Goal: Information Seeking & Learning: Learn about a topic

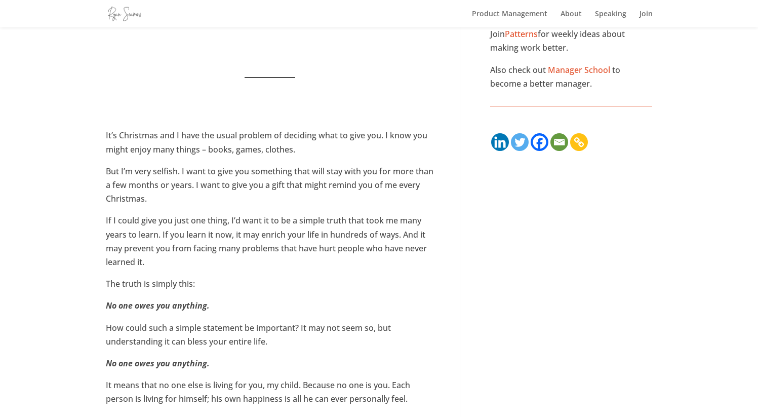
scroll to position [201, 0]
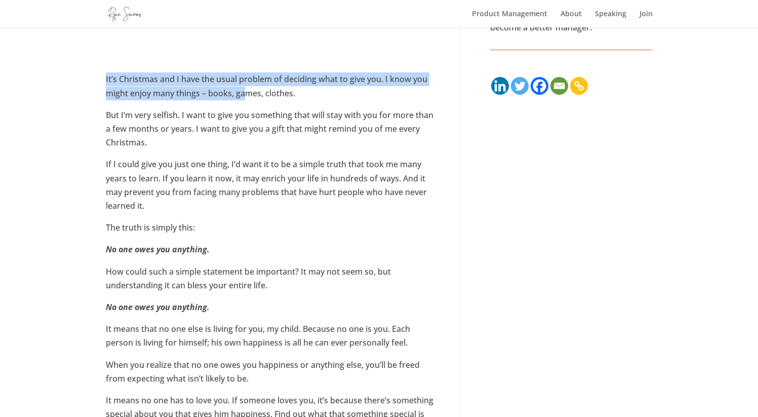
drag, startPoint x: 211, startPoint y: 70, endPoint x: 246, endPoint y: 95, distance: 43.0
click at [246, 95] on p "It’s Christmas and I have the usual problem of deciding what to give you. I kno…" at bounding box center [270, 89] width 329 height 35
drag, startPoint x: 246, startPoint y: 95, endPoint x: 161, endPoint y: 83, distance: 85.8
click at [161, 83] on p "It’s Christmas and I have the usual problem of deciding what to give you. I kno…" at bounding box center [270, 89] width 329 height 35
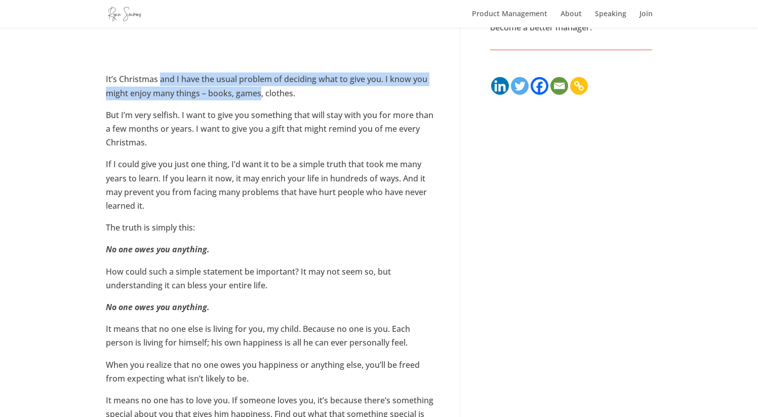
click at [161, 83] on p "It’s Christmas and I have the usual problem of deciding what to give you. I kno…" at bounding box center [270, 89] width 329 height 35
drag, startPoint x: 161, startPoint y: 83, endPoint x: 219, endPoint y: 99, distance: 59.9
click at [218, 99] on p "It’s Christmas and I have the usual problem of deciding what to give you. I kno…" at bounding box center [270, 89] width 329 height 35
click at [219, 99] on p "It’s Christmas and I have the usual problem of deciding what to give you. I kno…" at bounding box center [270, 89] width 329 height 35
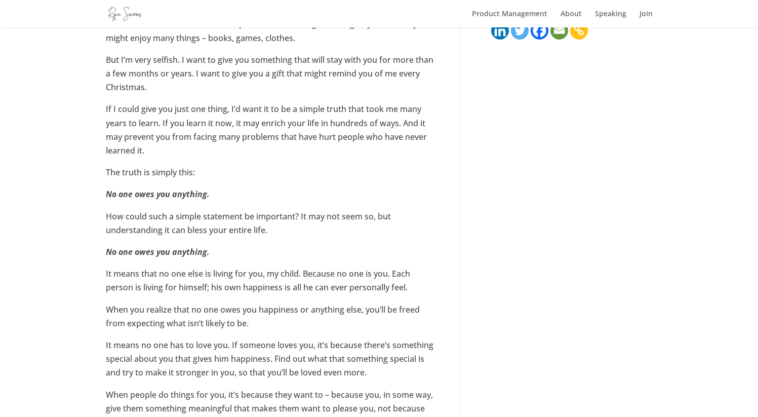
scroll to position [260, 0]
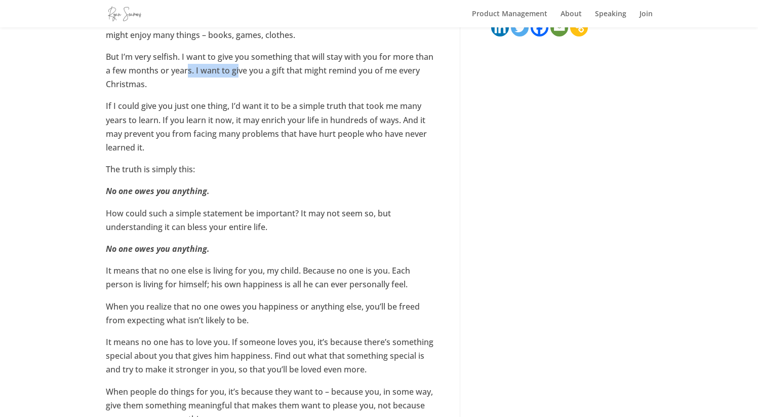
drag, startPoint x: 187, startPoint y: 68, endPoint x: 239, endPoint y: 66, distance: 52.2
click at [239, 66] on p "But I’m very selfish. I want to give you something that will stay with you for …" at bounding box center [270, 75] width 329 height 50
click at [240, 66] on p "But I’m very selfish. I want to give you something that will stay with you for …" at bounding box center [270, 75] width 329 height 50
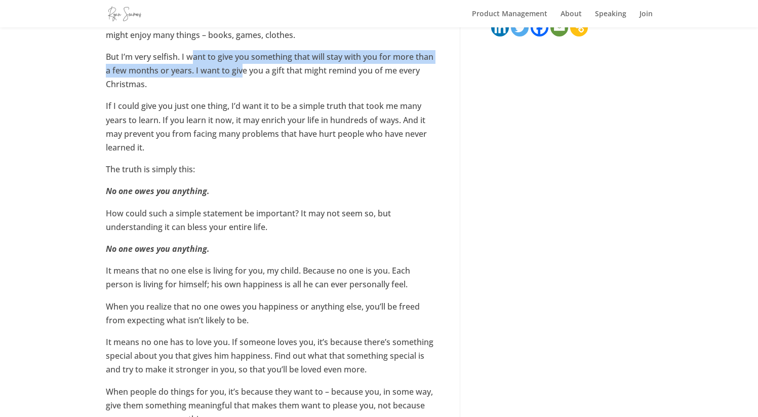
drag, startPoint x: 243, startPoint y: 66, endPoint x: 191, endPoint y: 53, distance: 53.8
click at [191, 53] on p "But I’m very selfish. I want to give you something that will stay with you for …" at bounding box center [270, 75] width 329 height 50
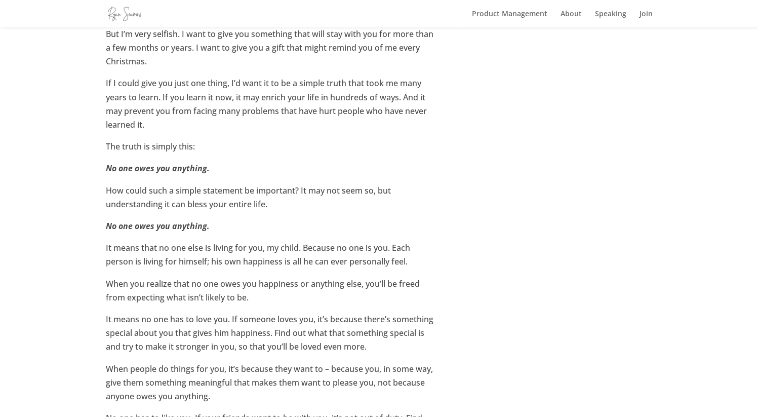
scroll to position [285, 0]
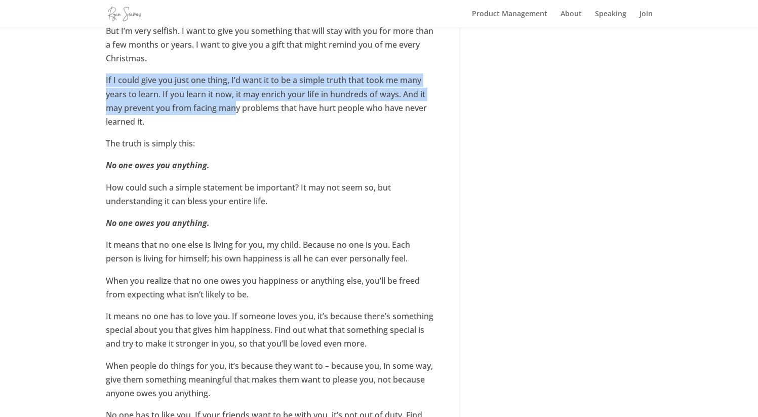
drag, startPoint x: 204, startPoint y: 75, endPoint x: 239, endPoint y: 106, distance: 46.6
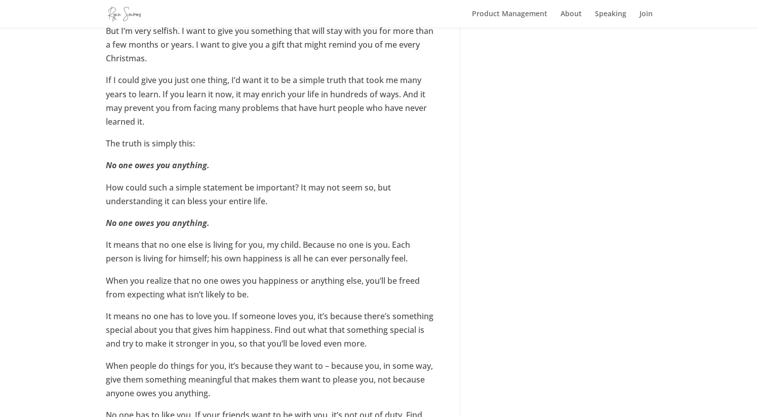
click at [242, 106] on p "If I could give you just one thing, I’d want it to be a simple truth that took …" at bounding box center [270, 104] width 329 height 63
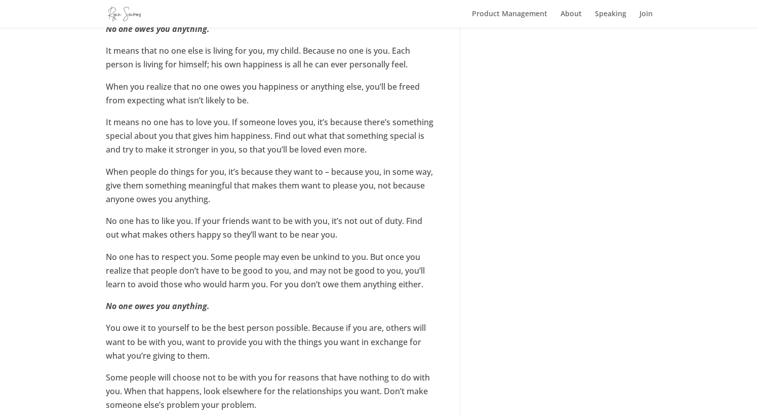
scroll to position [0, 0]
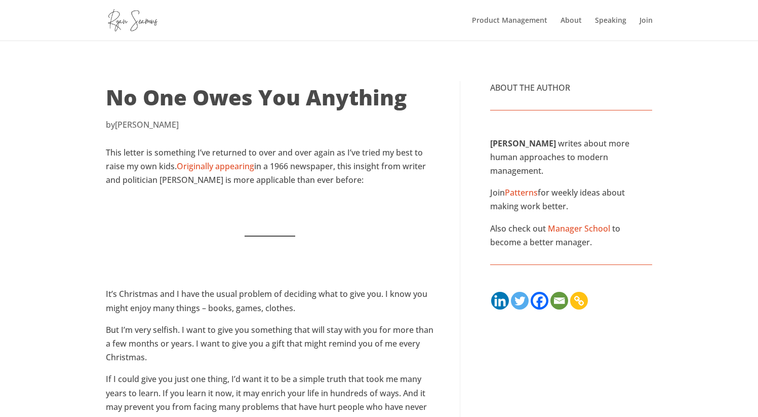
click at [278, 118] on p "by [PERSON_NAME]" at bounding box center [270, 125] width 329 height 14
